Goal: Task Accomplishment & Management: Complete application form

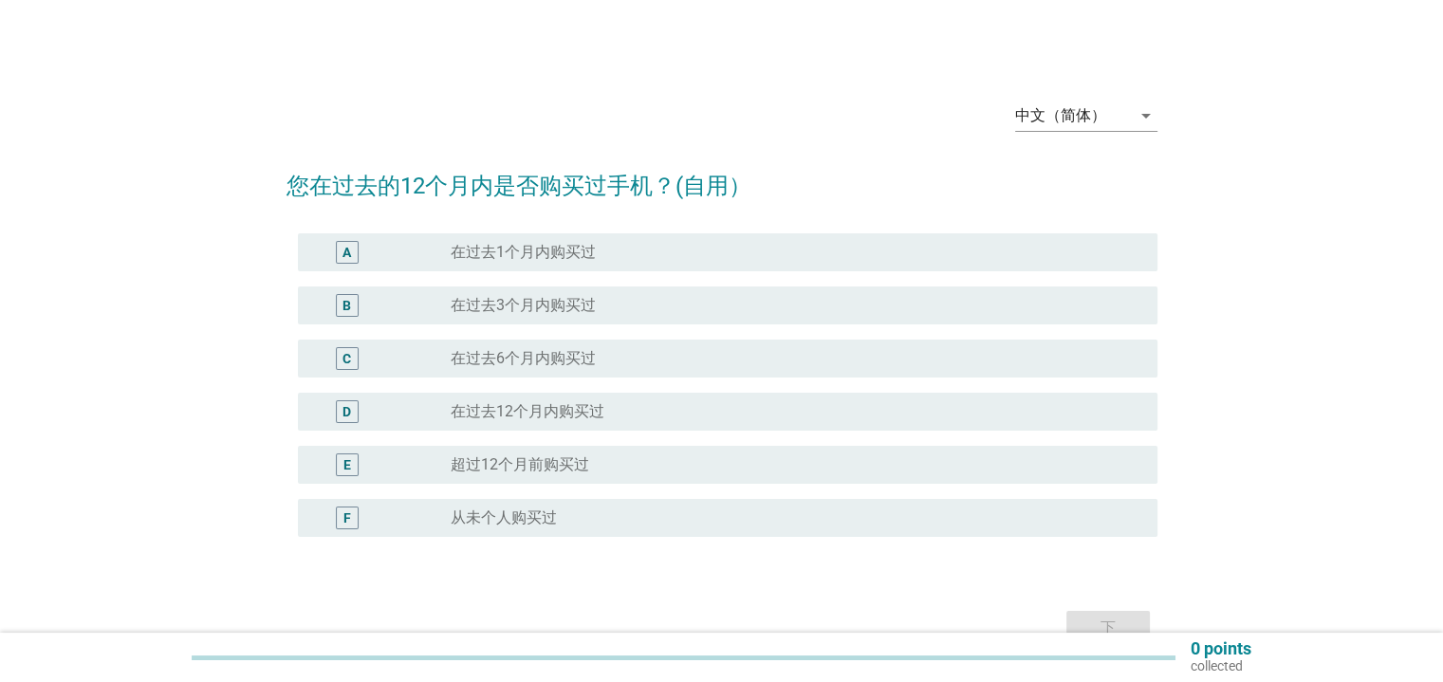
click at [630, 359] on div "radio_button_unchecked 在过去6个月内购买过" at bounding box center [787, 358] width 675 height 19
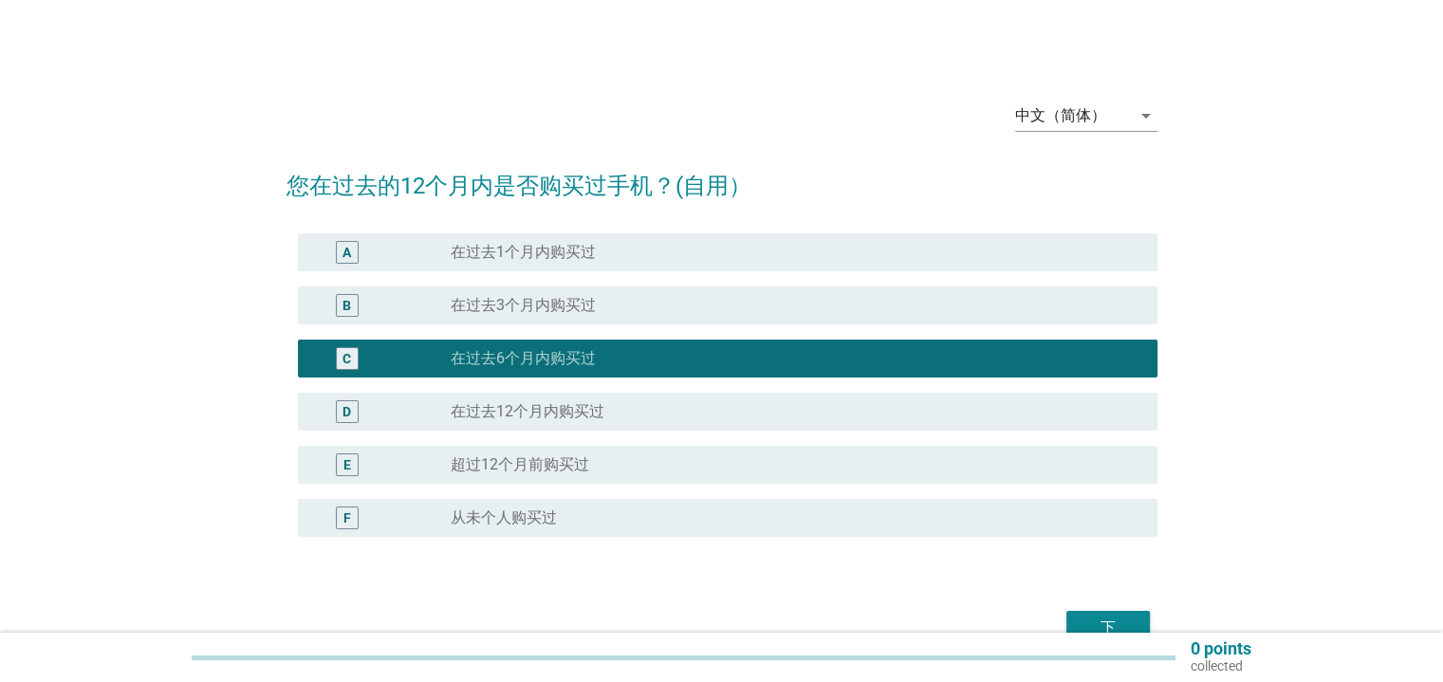
scroll to position [102, 0]
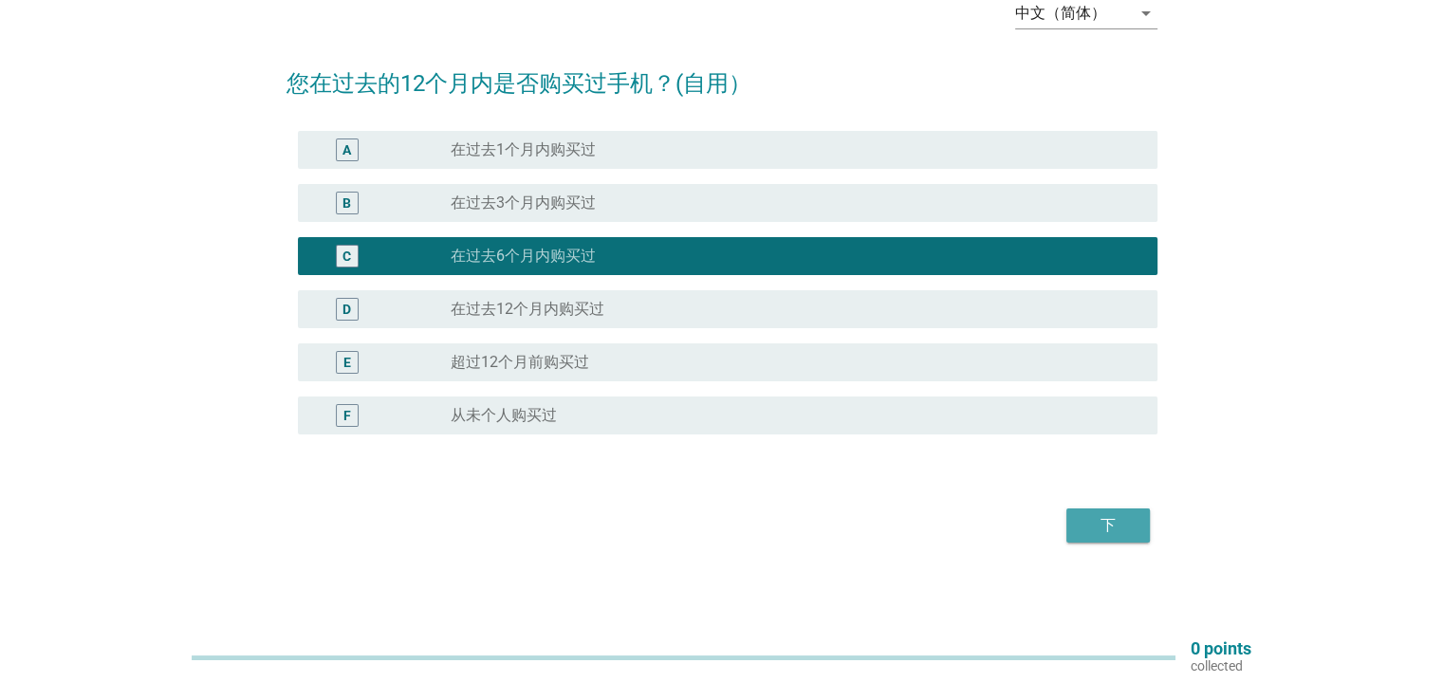
click at [1100, 521] on div "下" at bounding box center [1107, 525] width 53 height 23
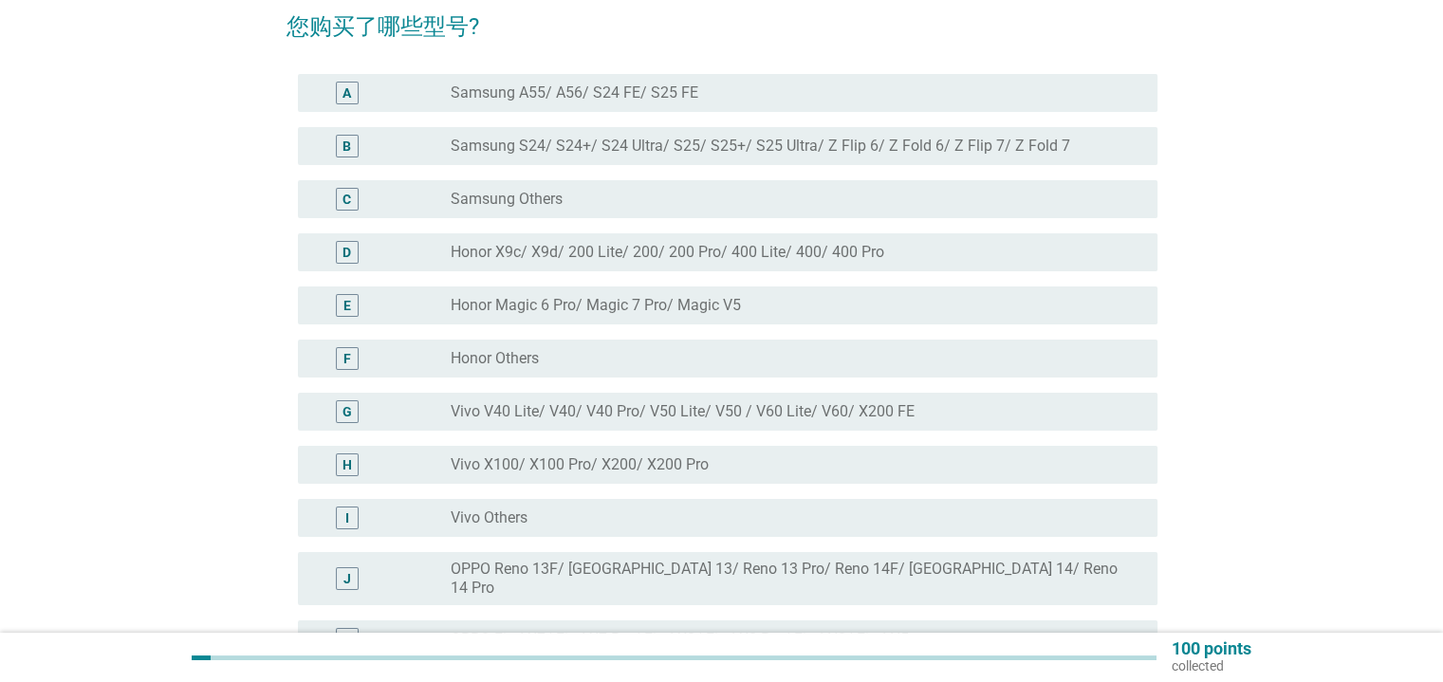
scroll to position [162, 0]
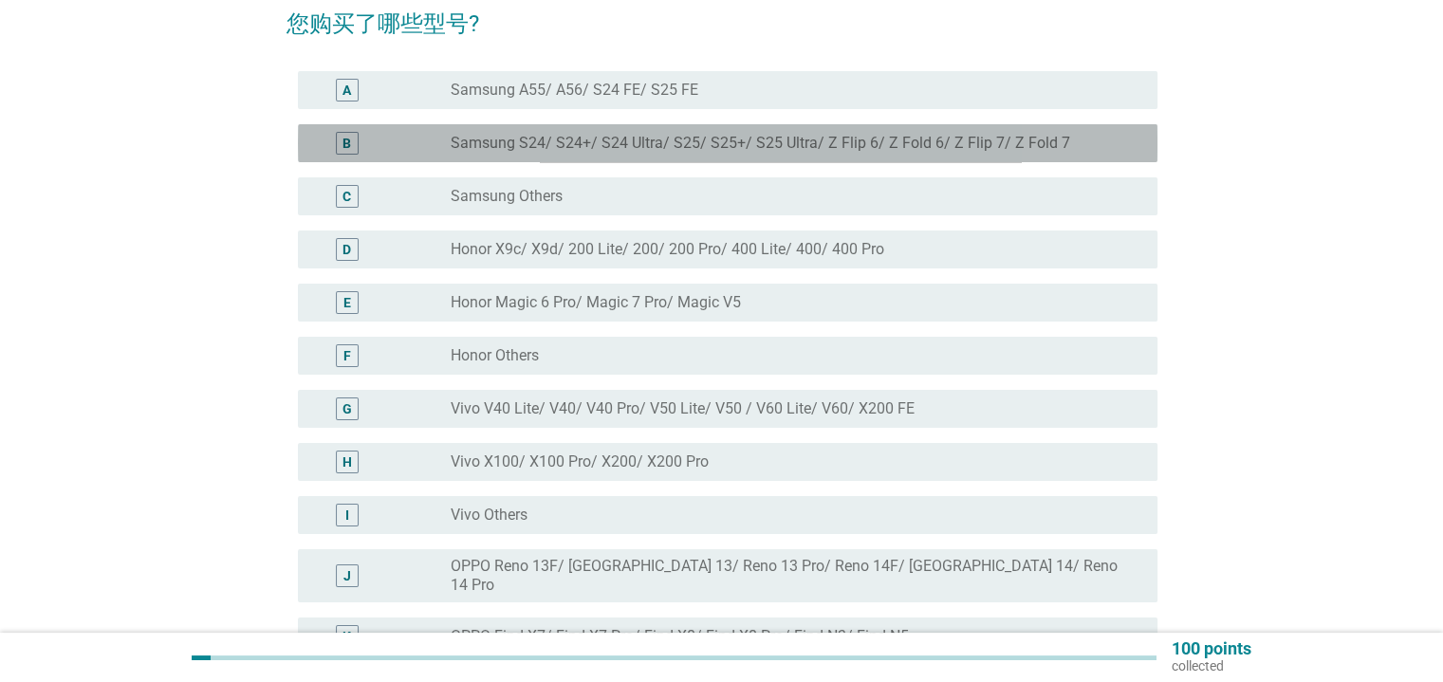
click at [782, 139] on label "Samsung S24/ S24+/ S24 Ultra/ S25/ S25+/ S25 Ultra/ Z Flip 6/ Z Fold 6/ Z Flip …" at bounding box center [759, 143] width 619 height 19
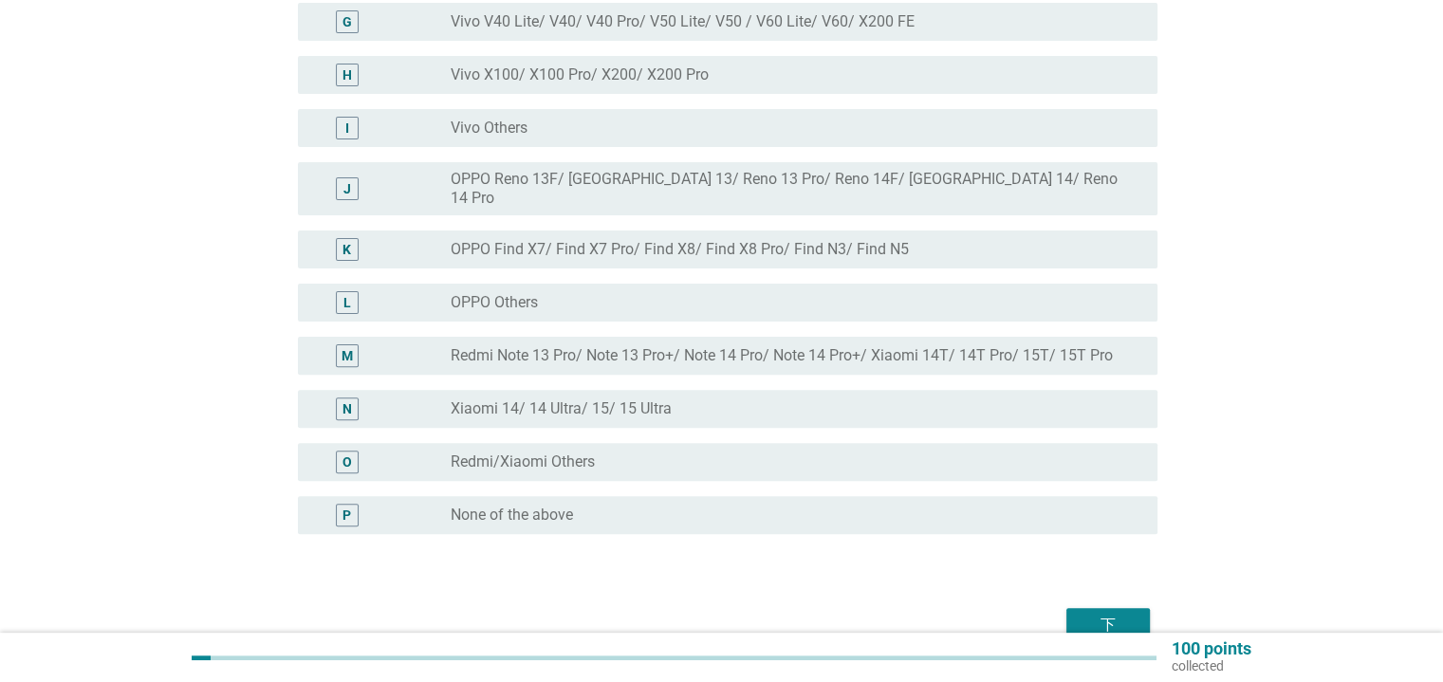
scroll to position [550, 0]
click at [1102, 613] on div "下" at bounding box center [1107, 624] width 53 height 23
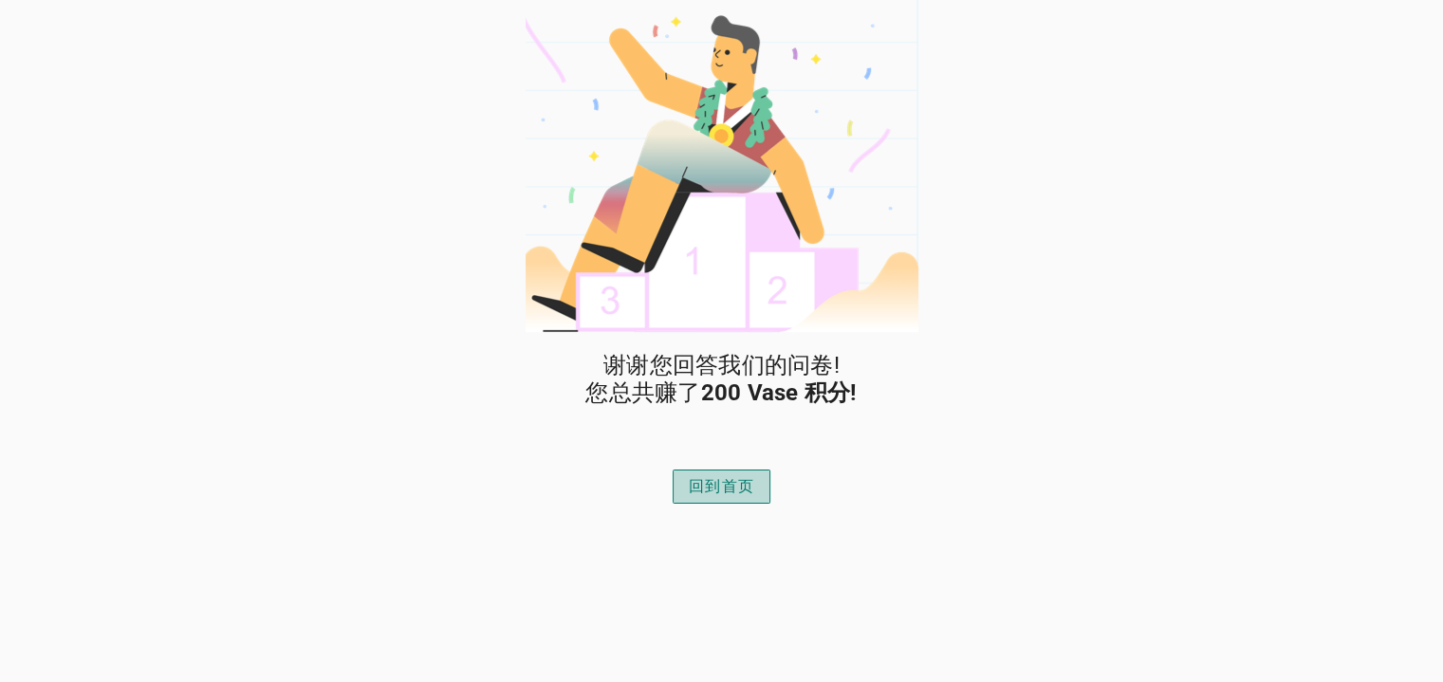
click at [702, 485] on div "回到首页" at bounding box center [721, 486] width 65 height 23
